Goal: Navigation & Orientation: Find specific page/section

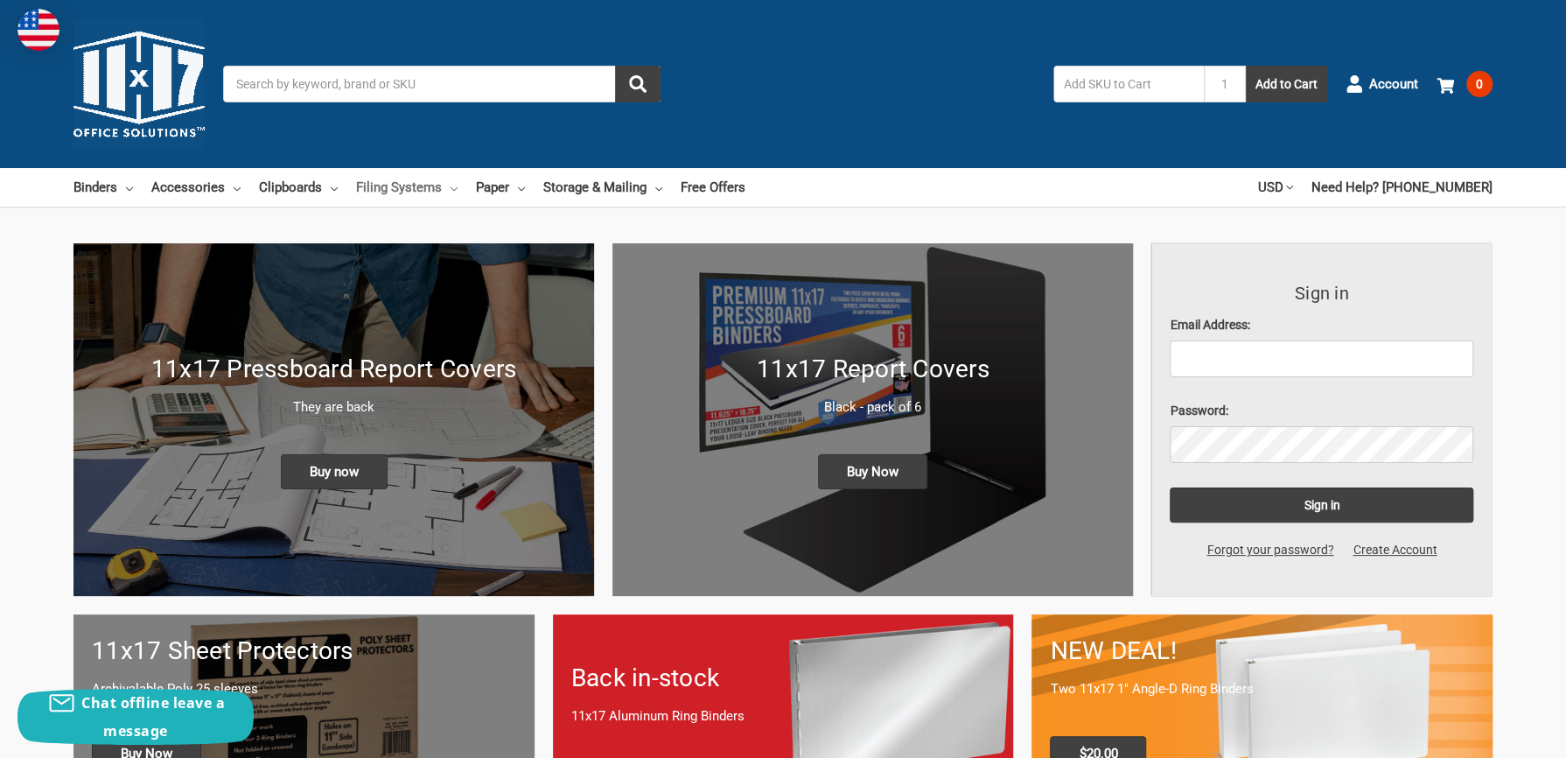
click at [442, 187] on link "Filing Systems" at bounding box center [406, 187] width 101 height 38
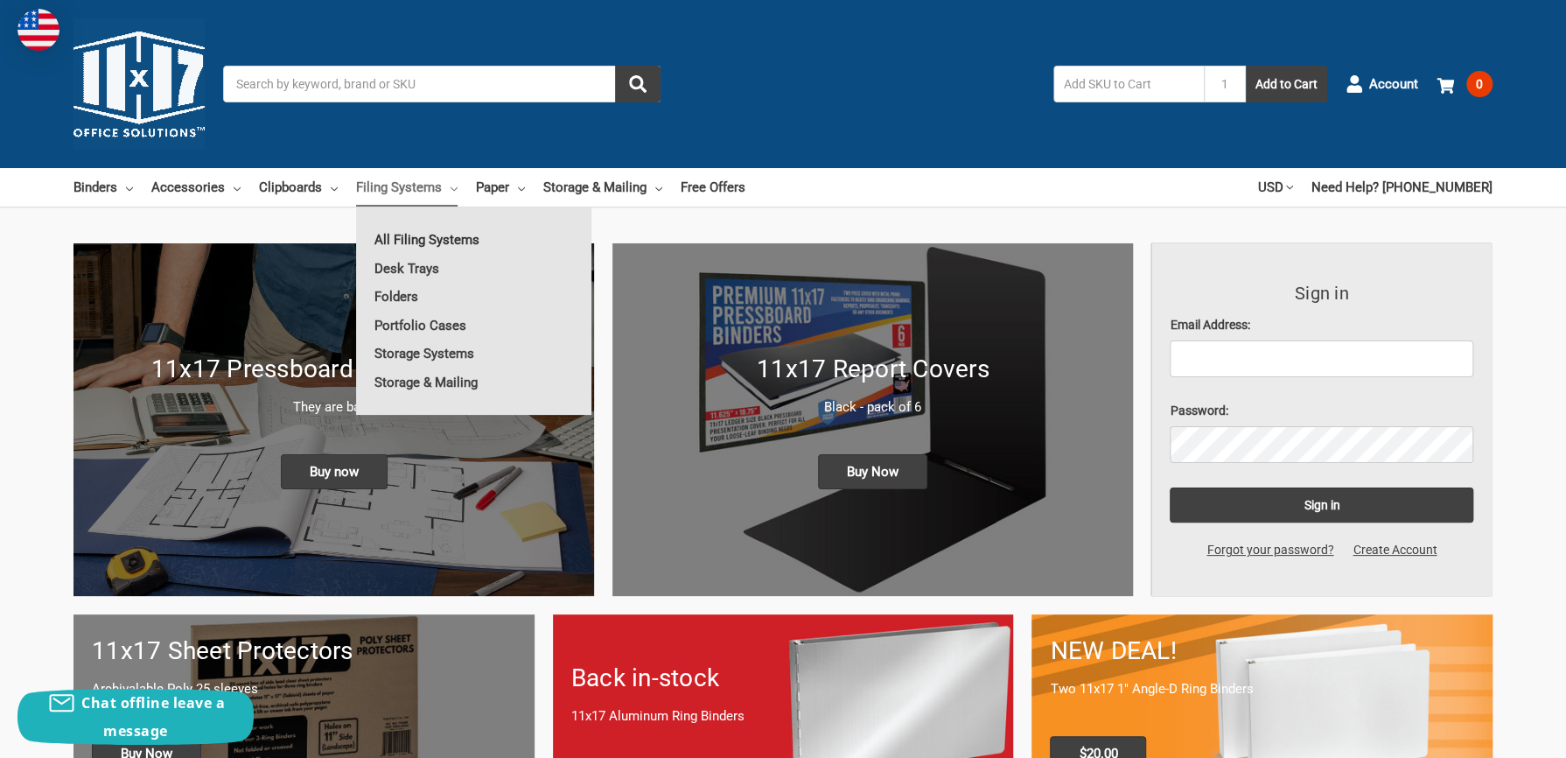
click at [458, 232] on link "All Filing Systems" at bounding box center [473, 240] width 235 height 28
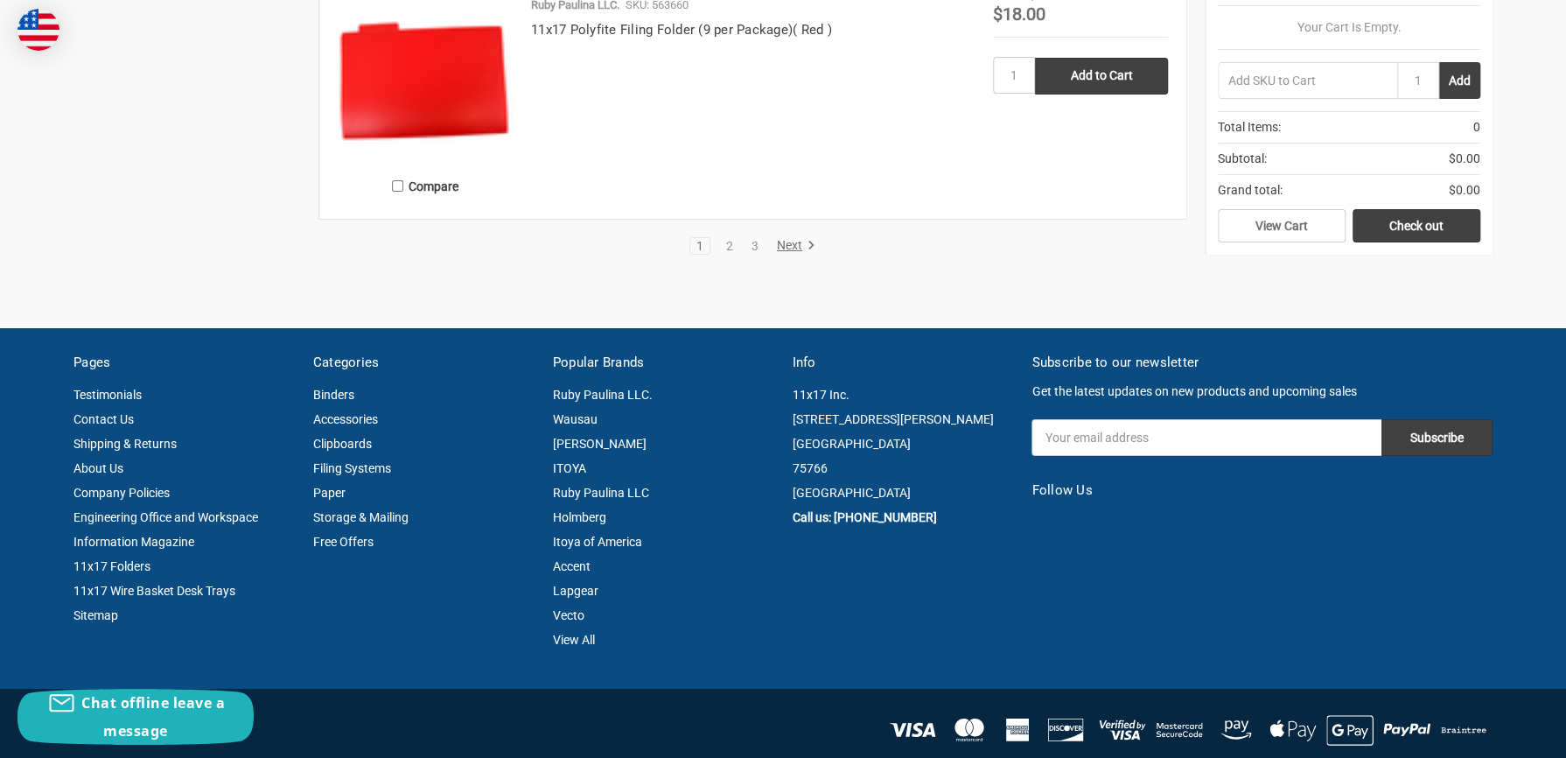
scroll to position [3849, 0]
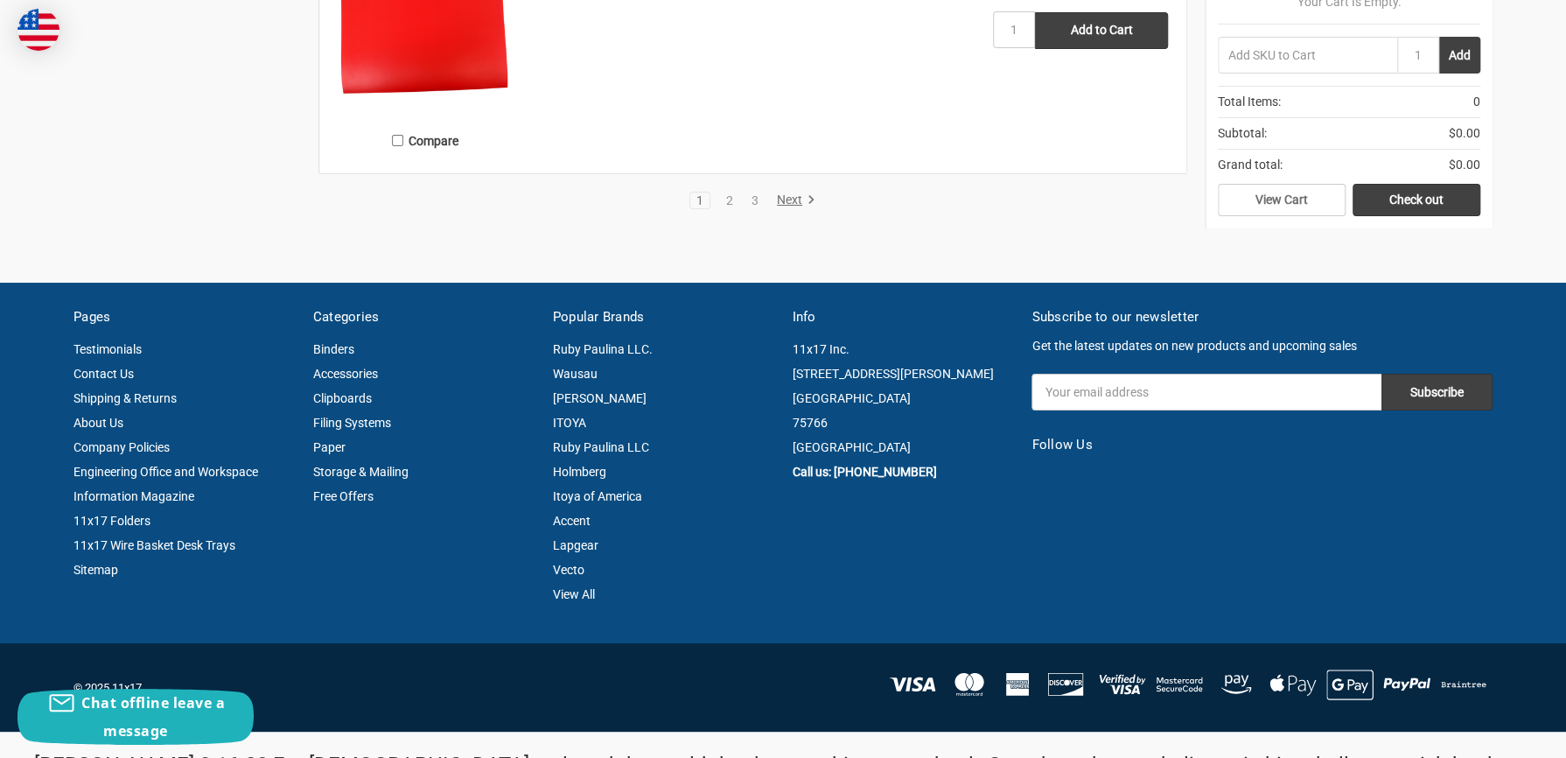
click at [787, 192] on li "Next" at bounding box center [793, 200] width 46 height 17
click at [786, 199] on link "Next" at bounding box center [793, 200] width 45 height 16
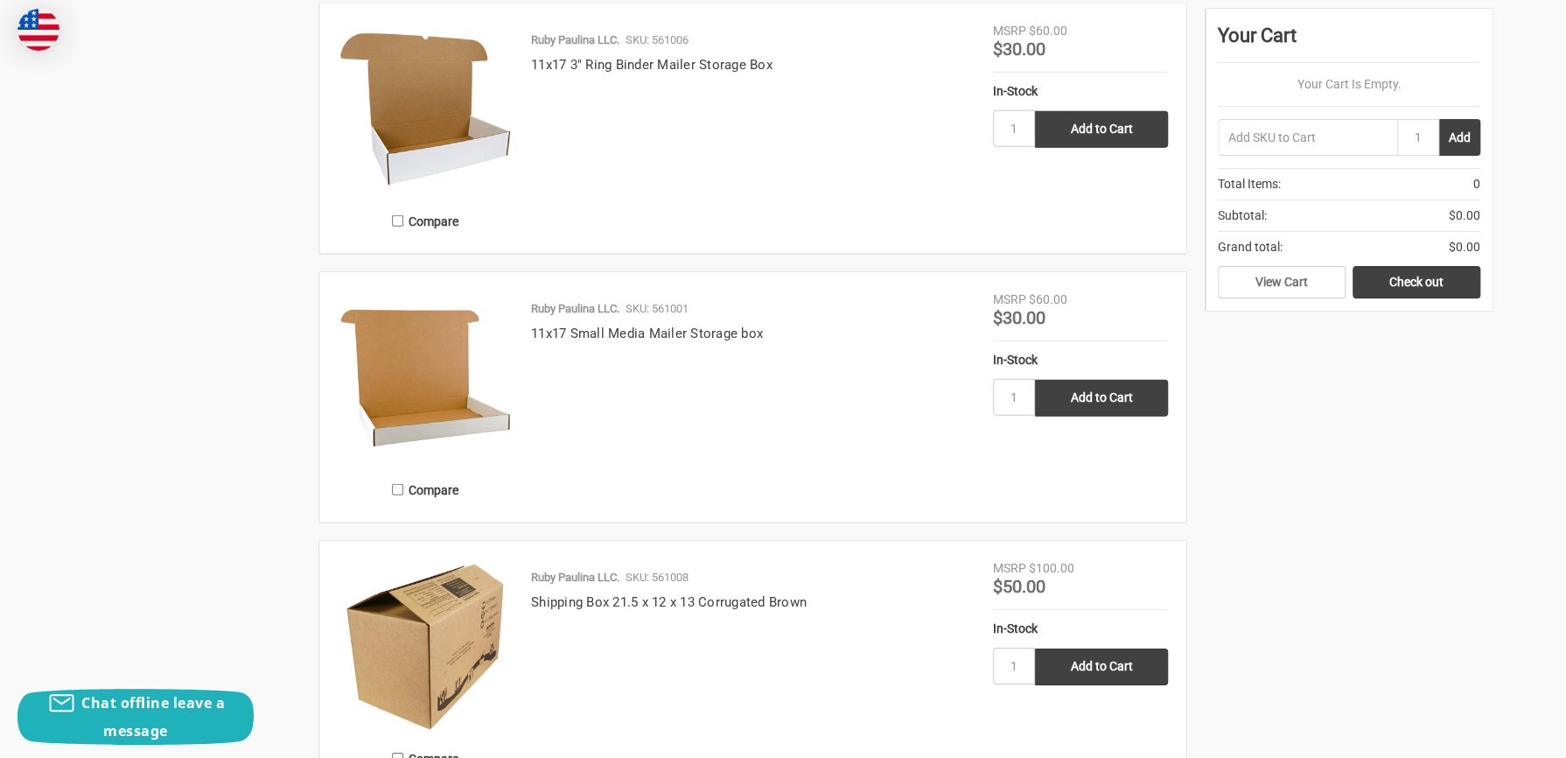
scroll to position [3324, 0]
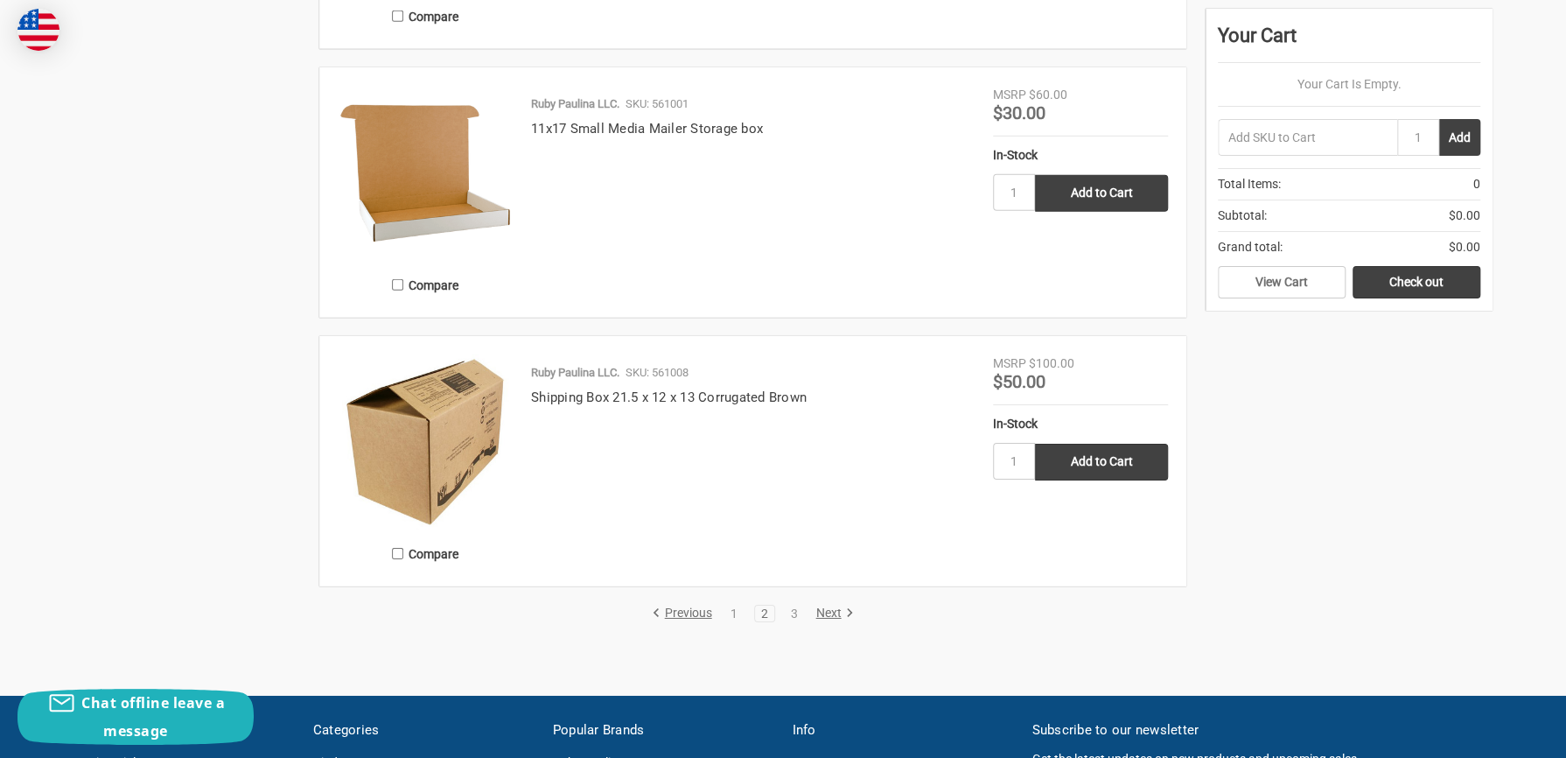
click at [829, 613] on link "Next" at bounding box center [831, 613] width 45 height 16
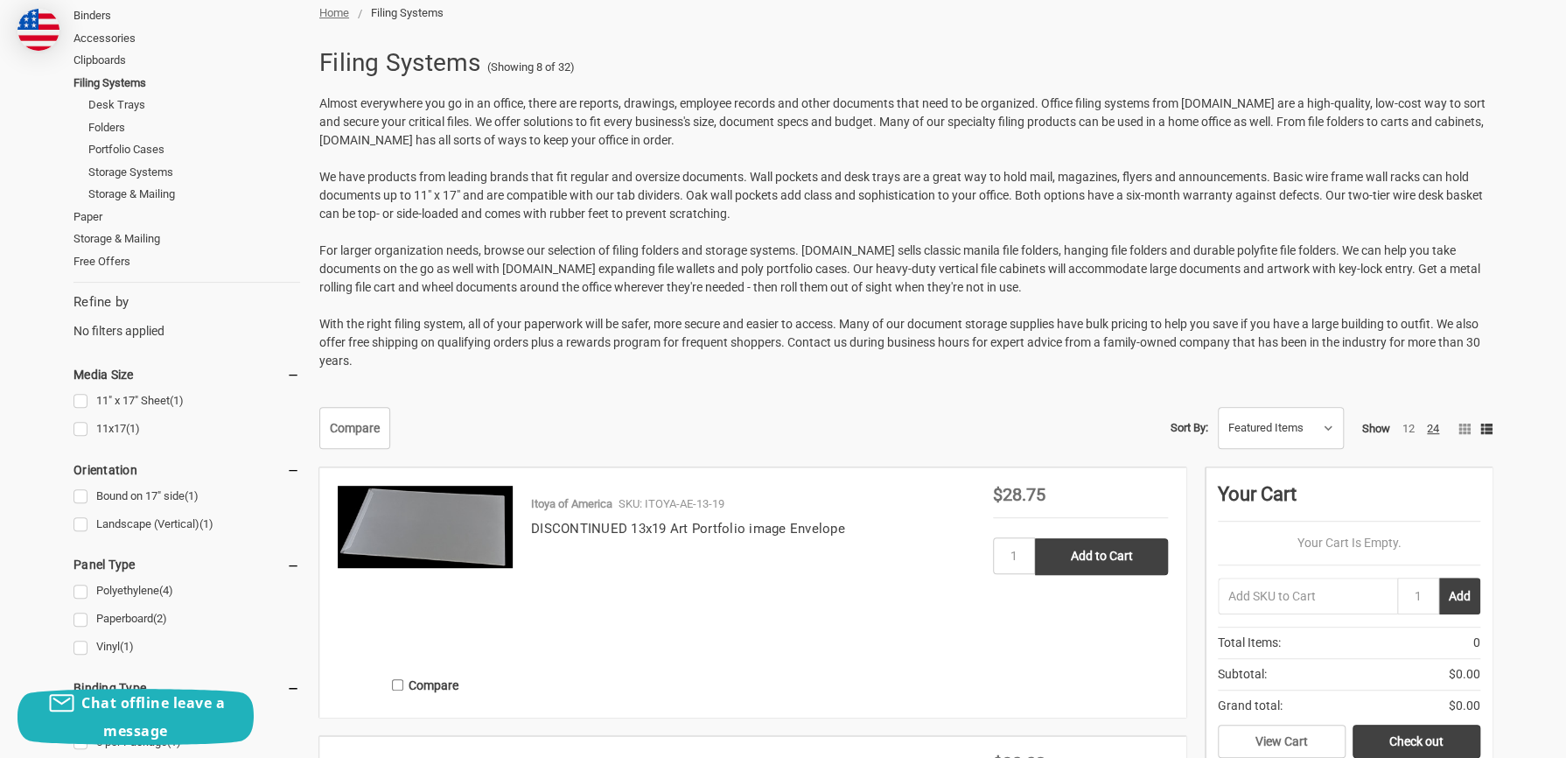
scroll to position [262, 0]
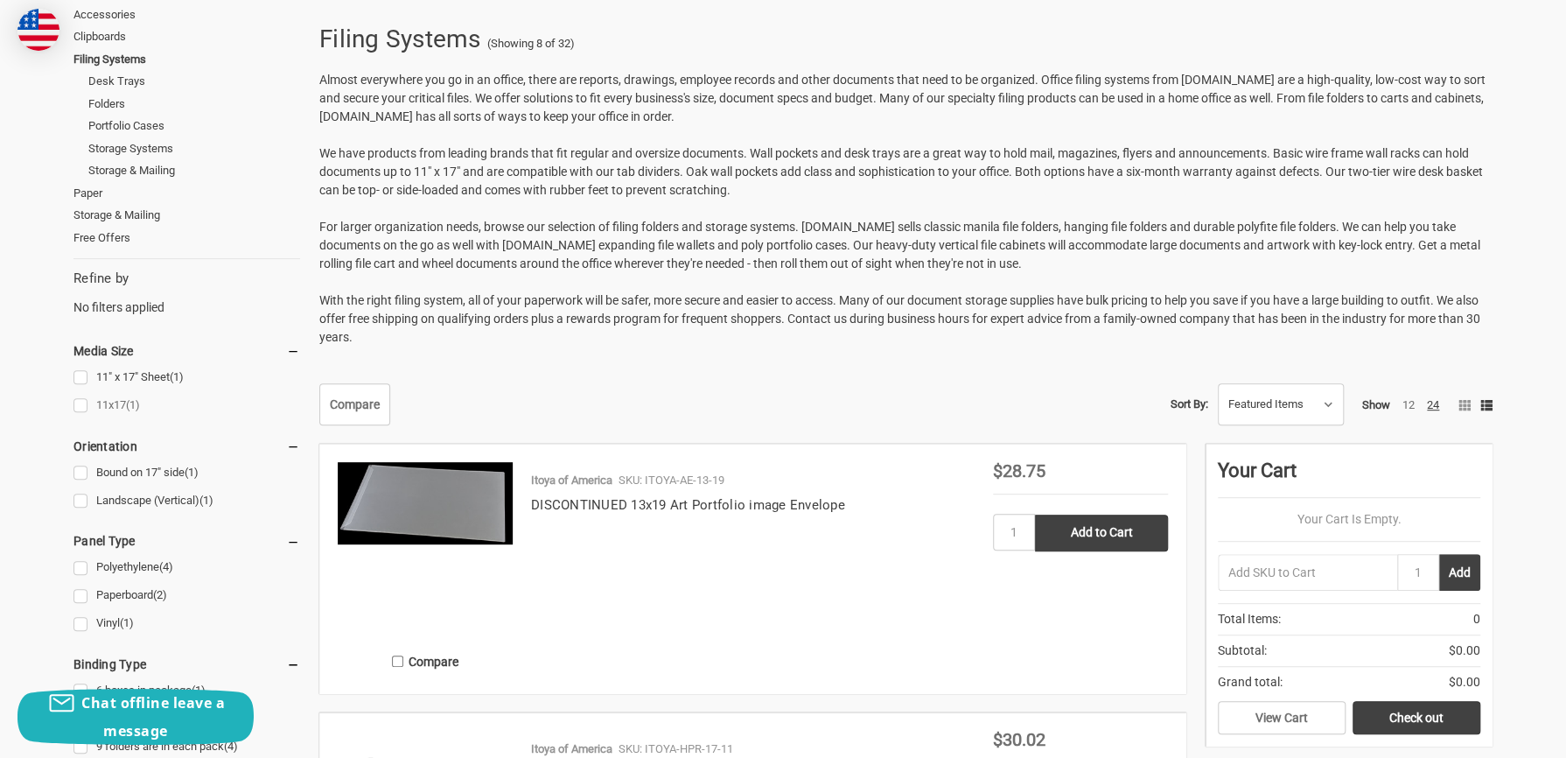
click at [83, 417] on link "11x17 (1)" at bounding box center [186, 406] width 227 height 24
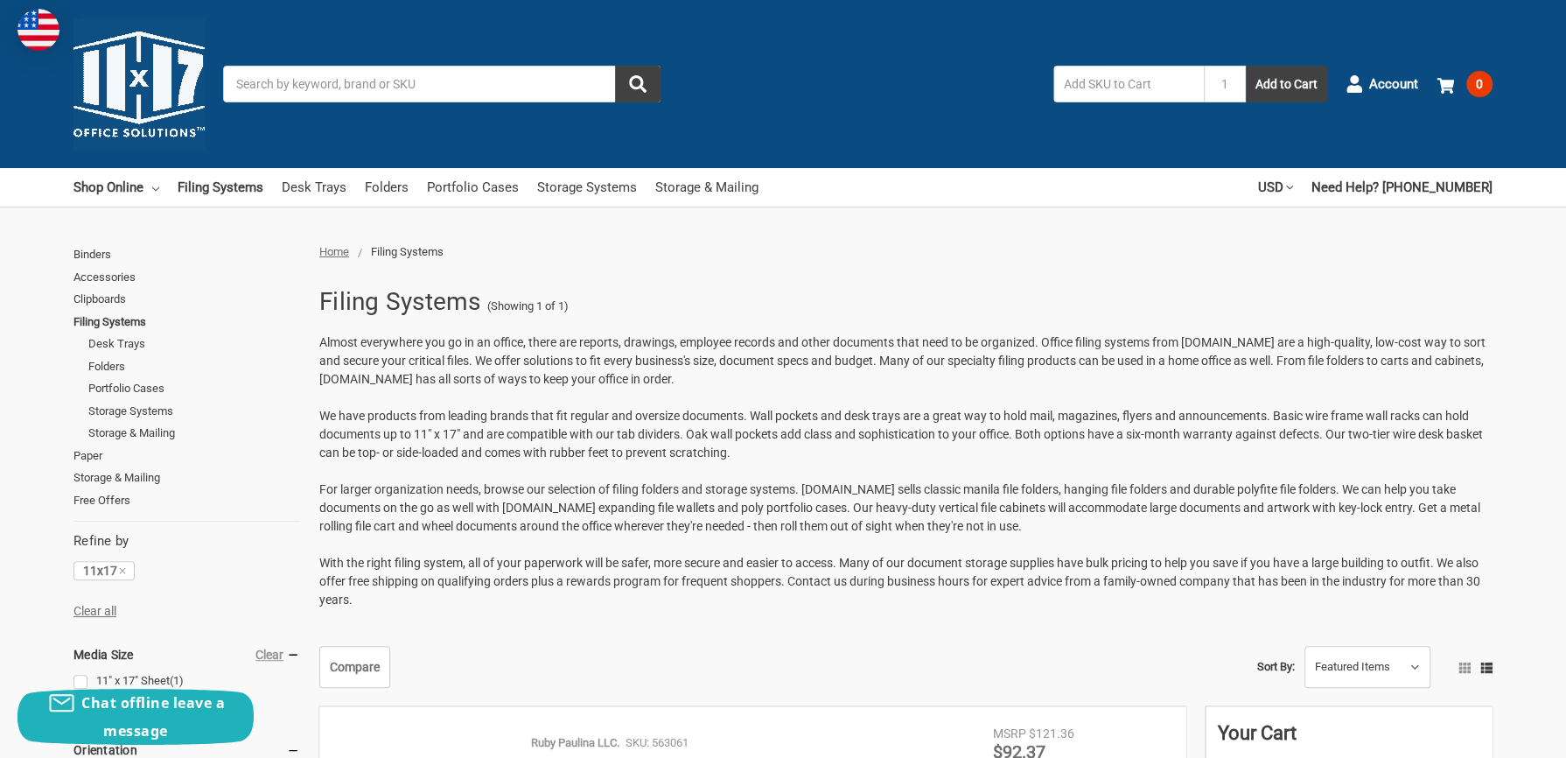
click at [335, 245] on span "Home" at bounding box center [334, 251] width 30 height 13
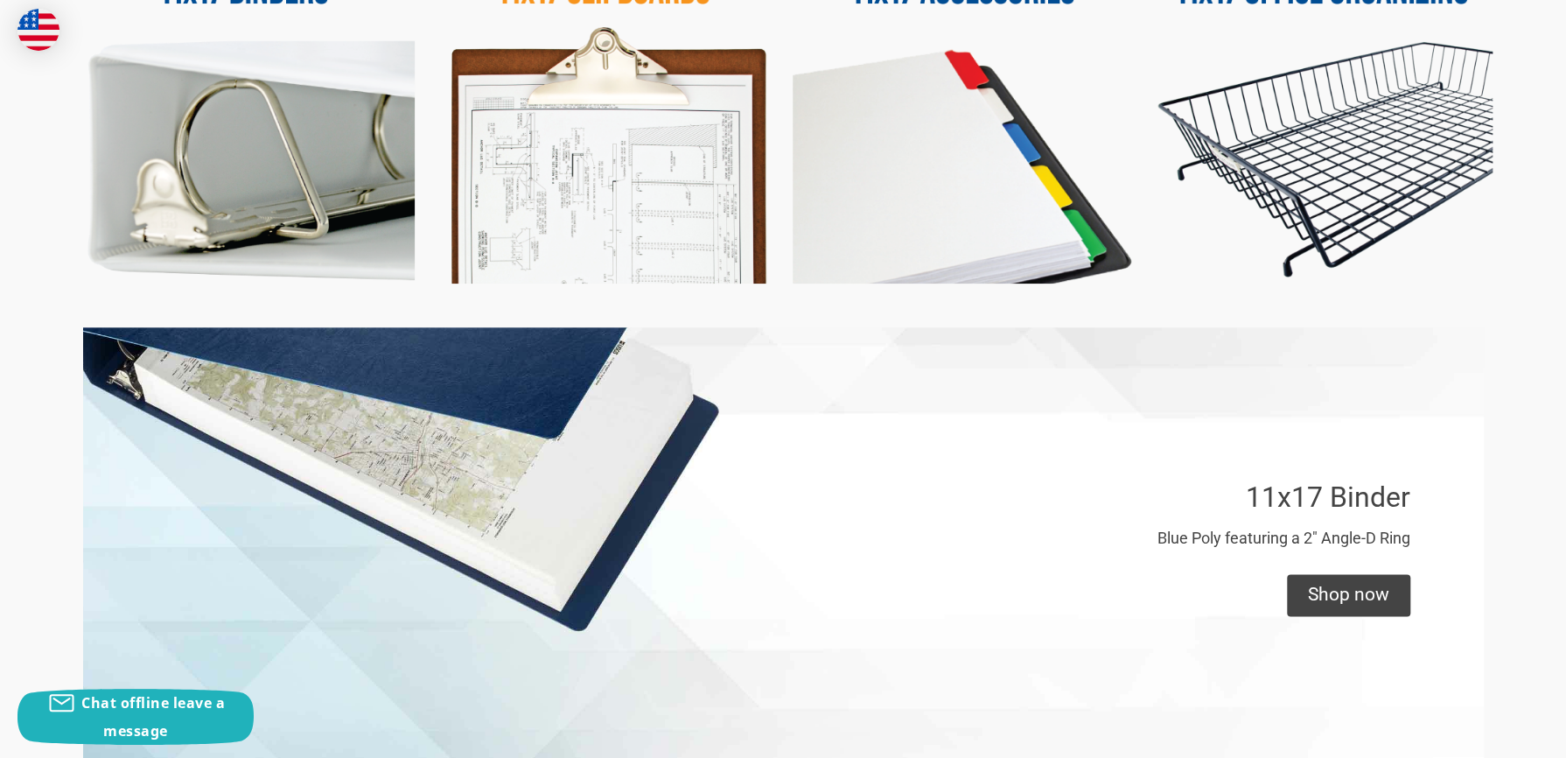
scroll to position [787, 0]
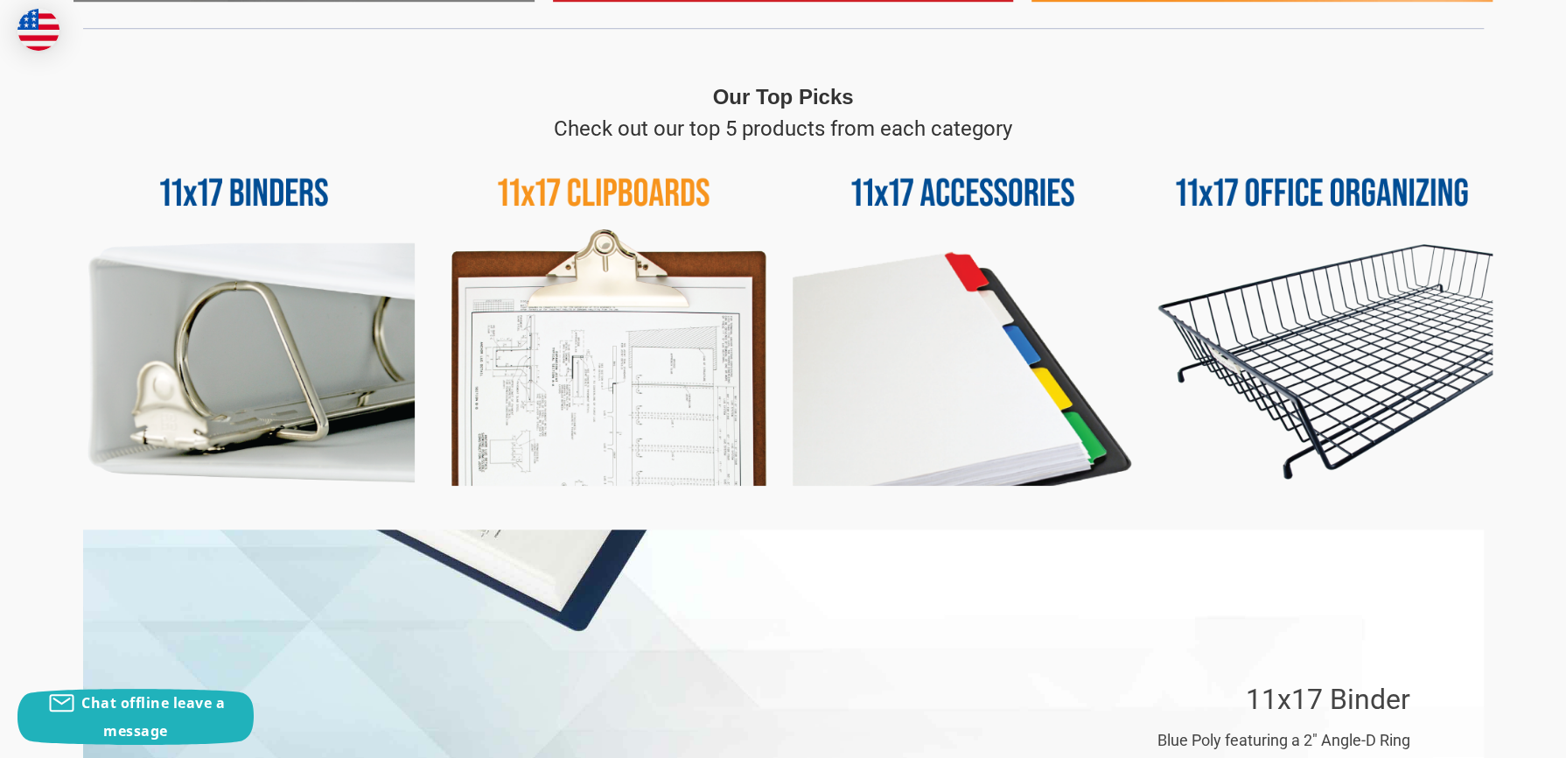
click at [1381, 190] on img at bounding box center [1321, 314] width 341 height 341
